Goal: Task Accomplishment & Management: Manage account settings

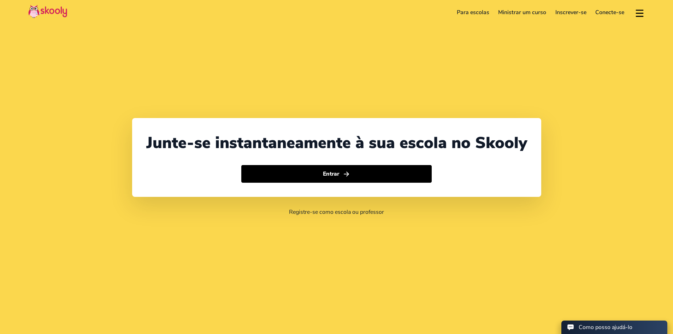
select select "41"
select select "Switzerland"
select select "Europe/Zurich"
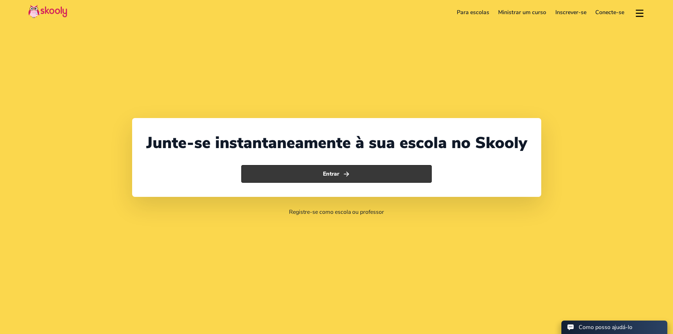
click at [393, 173] on button "Entrar" at bounding box center [336, 174] width 190 height 18
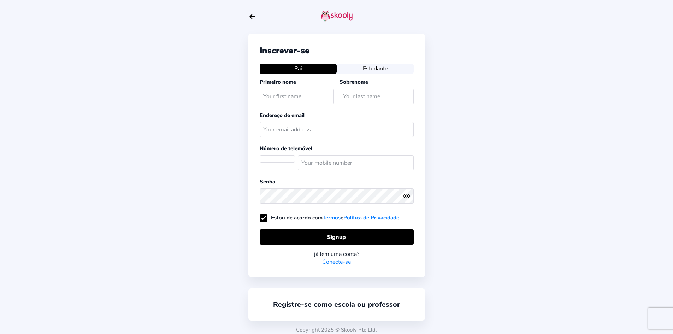
select select "CH"
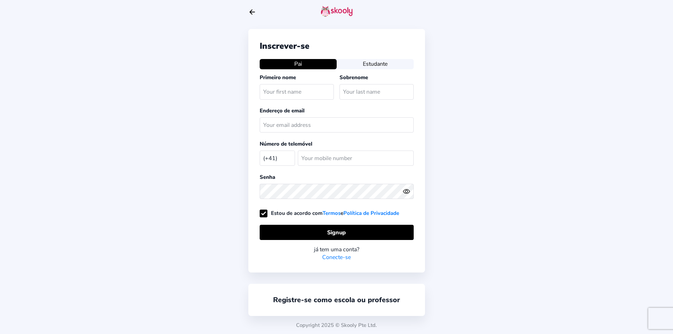
scroll to position [5, 0]
click at [341, 257] on link "Conecte-se" at bounding box center [336, 257] width 29 height 8
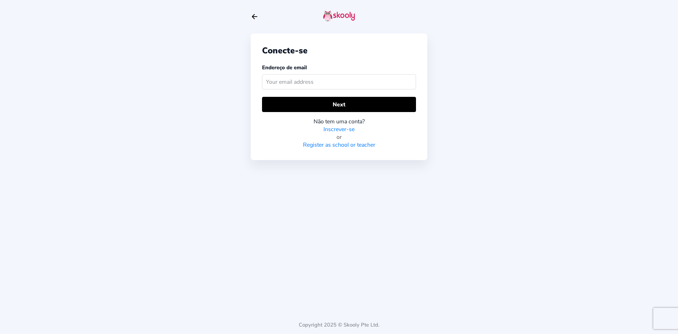
click at [281, 83] on input "text" at bounding box center [339, 81] width 154 height 15
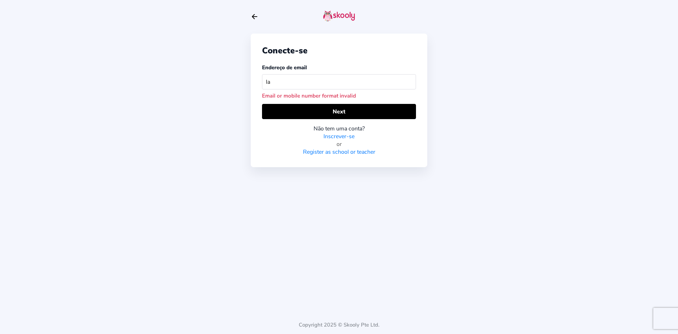
type input "l"
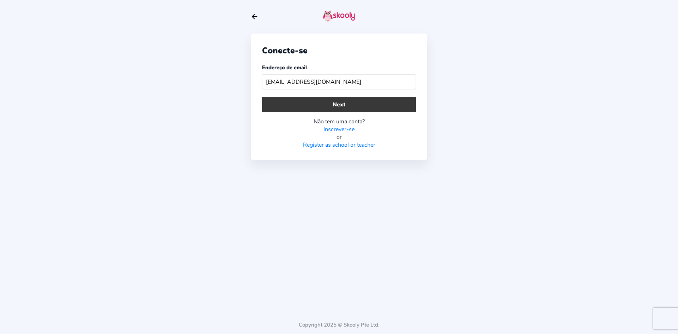
type input "[EMAIL_ADDRESS][DOMAIN_NAME]"
click at [327, 106] on button "Next" at bounding box center [339, 104] width 154 height 15
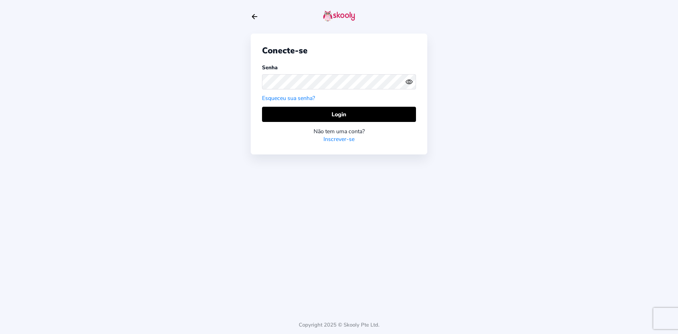
click at [305, 98] on link "Esqueceu sua senha?" at bounding box center [288, 98] width 53 height 8
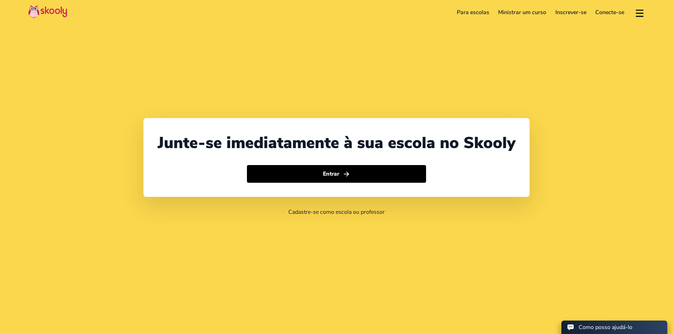
select select "41"
select select "Switzerland"
select select "Europe/Zurich"
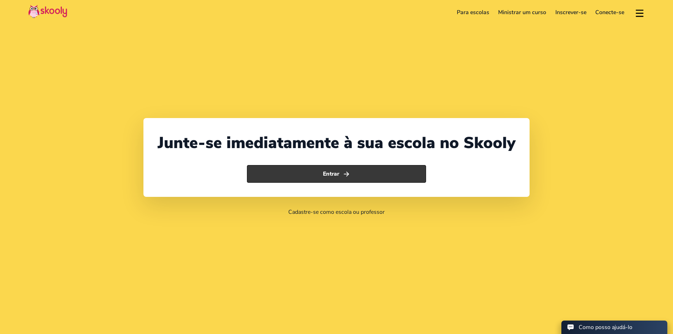
click at [334, 169] on button "Entrar" at bounding box center [336, 174] width 179 height 18
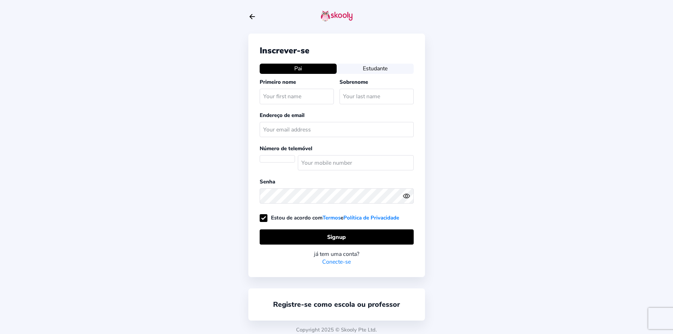
select select "CH"
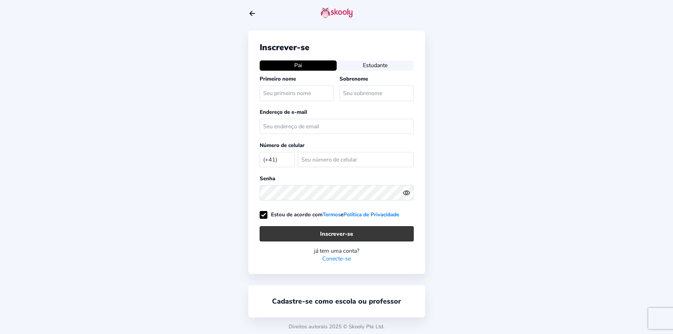
scroll to position [5, 0]
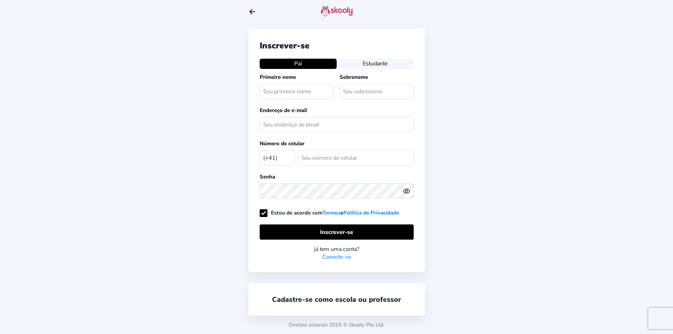
click at [343, 258] on font "Conecte-se" at bounding box center [336, 257] width 29 height 8
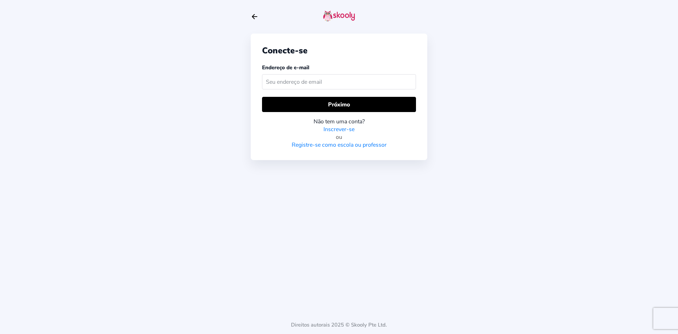
click at [327, 83] on input "text" at bounding box center [339, 81] width 154 height 15
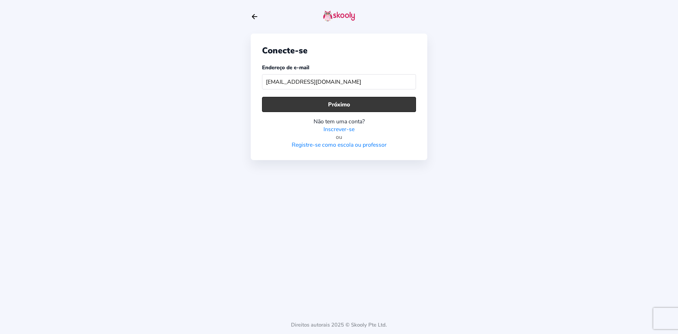
type input "[EMAIL_ADDRESS][DOMAIN_NAME]"
click at [345, 102] on font "Próximo" at bounding box center [339, 105] width 22 height 8
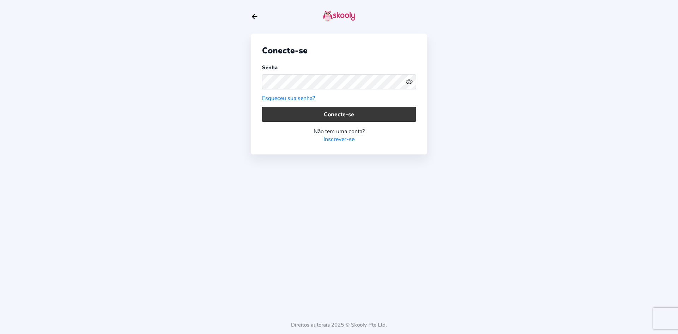
click at [360, 112] on button "Conecte-se" at bounding box center [339, 114] width 154 height 15
